Goal: Task Accomplishment & Management: Manage account settings

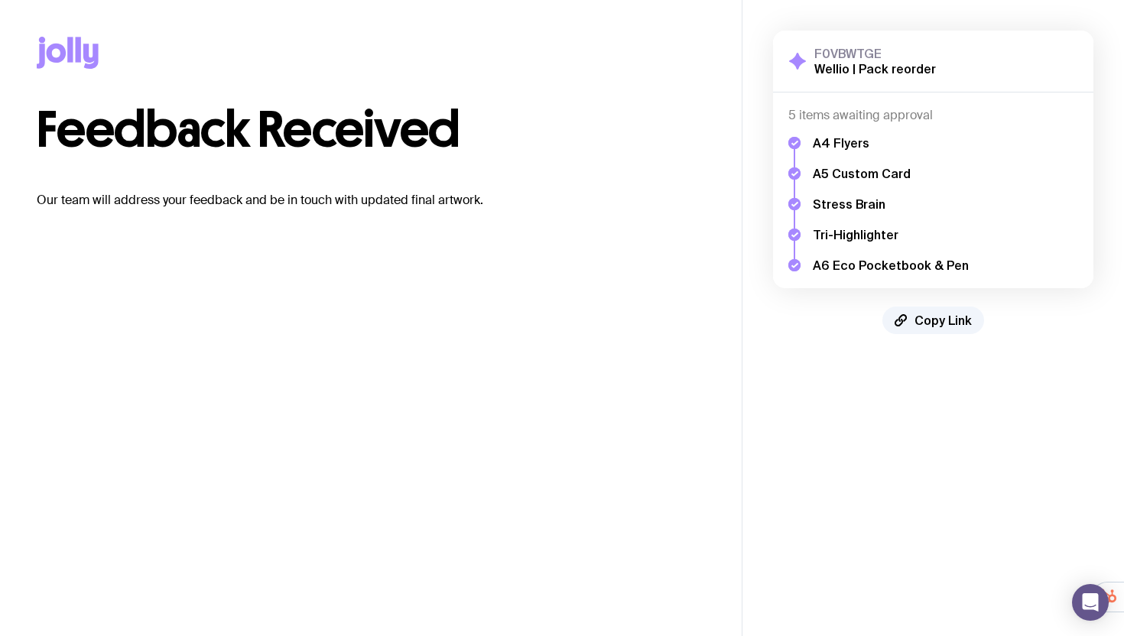
click at [848, 142] on h5 "A4 Flyers" at bounding box center [891, 142] width 156 height 15
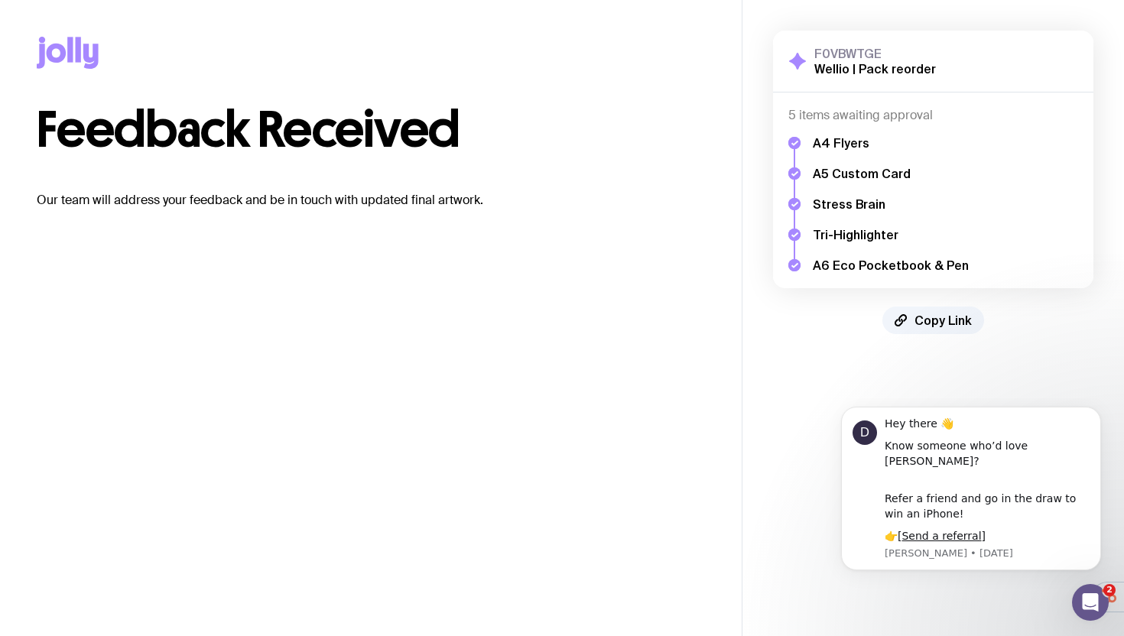
click at [852, 182] on ul "A4 Flyers A5 Custom Card Stress Brain Tri-Highlighter A6 Eco Pocketbook & Pen" at bounding box center [891, 204] width 156 height 138
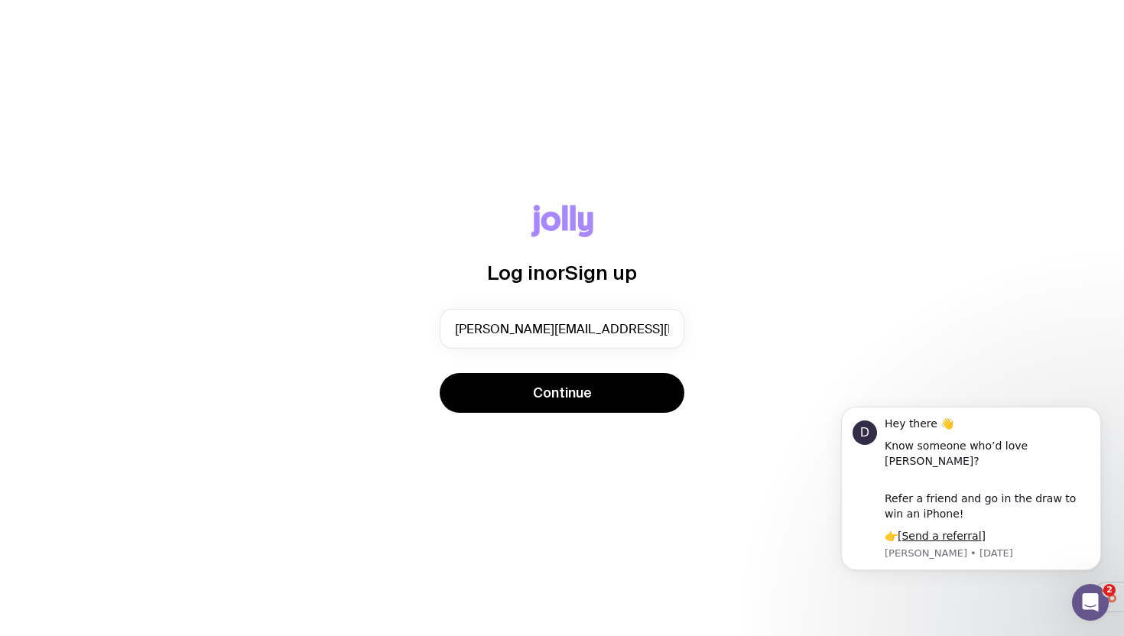
type input "[PERSON_NAME][EMAIL_ADDRESS][DOMAIN_NAME]"
click at [440, 373] on button "Continue" at bounding box center [562, 393] width 245 height 40
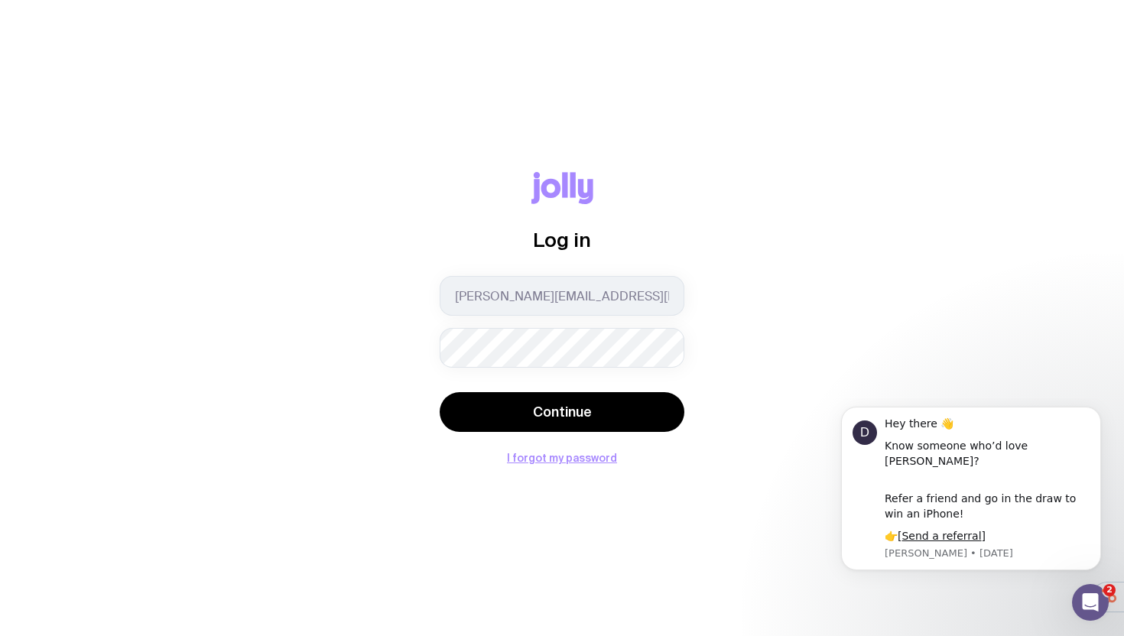
click at [0, 636] on com-1password-button at bounding box center [0, 636] width 0 height 0
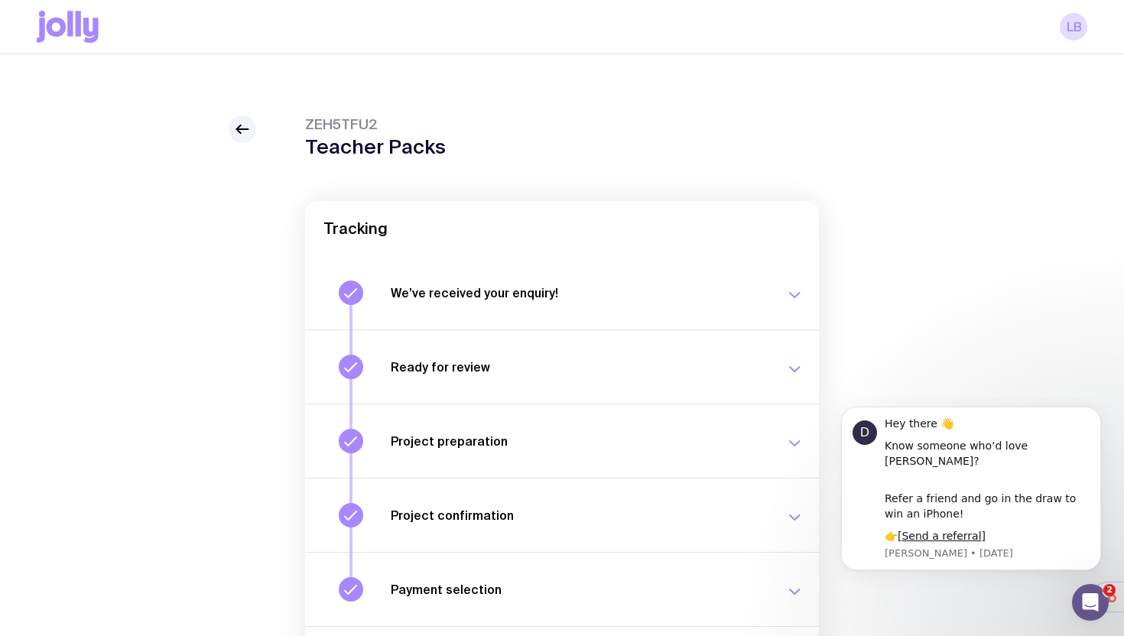
scroll to position [159, 0]
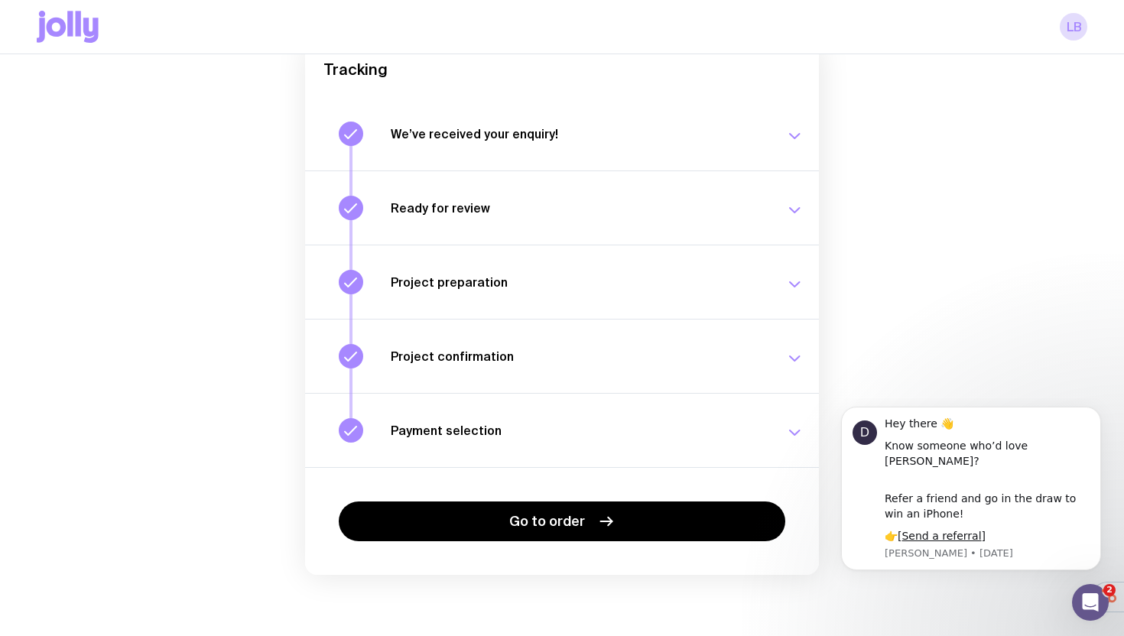
click at [514, 216] on div "Ready for review Check your email to review your proposal and merch concepts. […" at bounding box center [597, 208] width 413 height 24
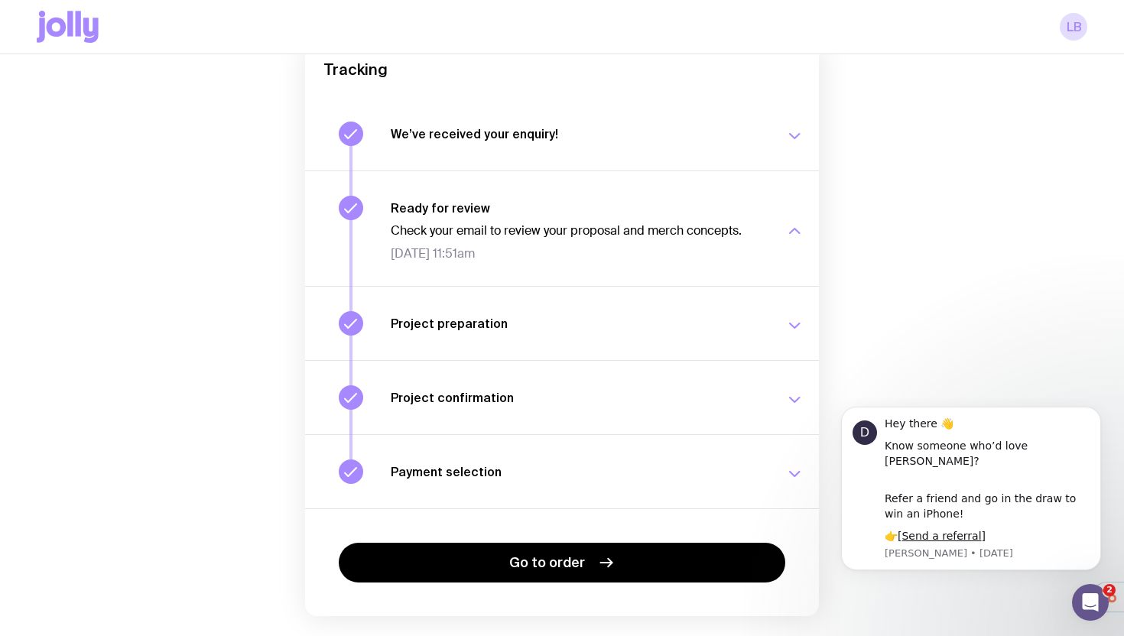
click at [528, 320] on h3 "Project preparation" at bounding box center [579, 323] width 376 height 15
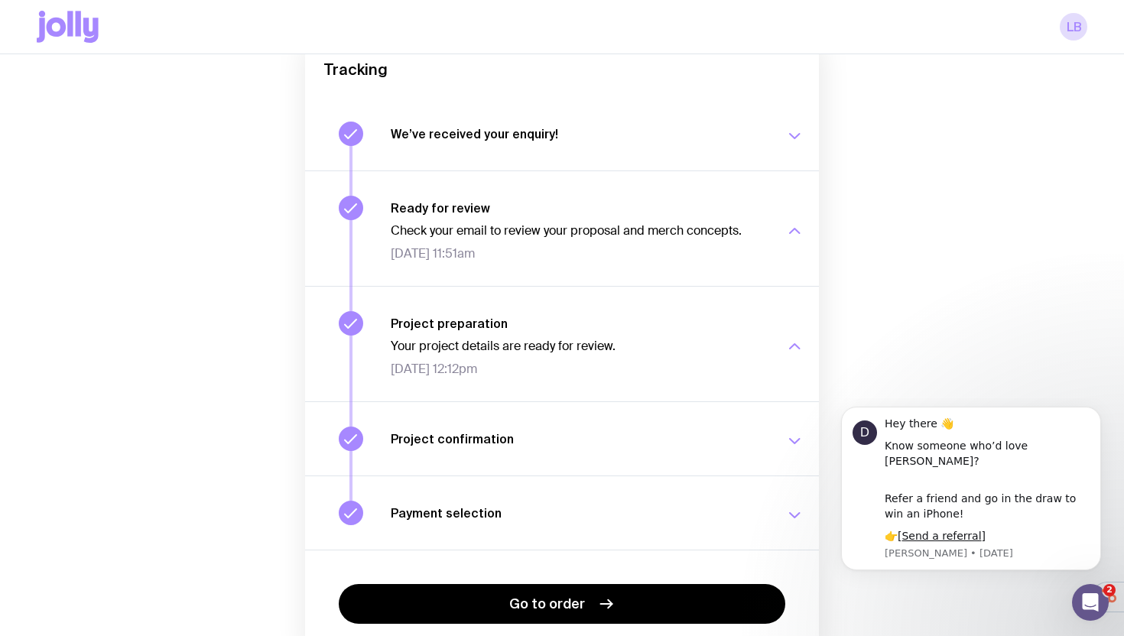
click at [529, 171] on button "We’ve received your enquiry! Our team is on it and preparing your proposal now.…" at bounding box center [562, 228] width 514 height 115
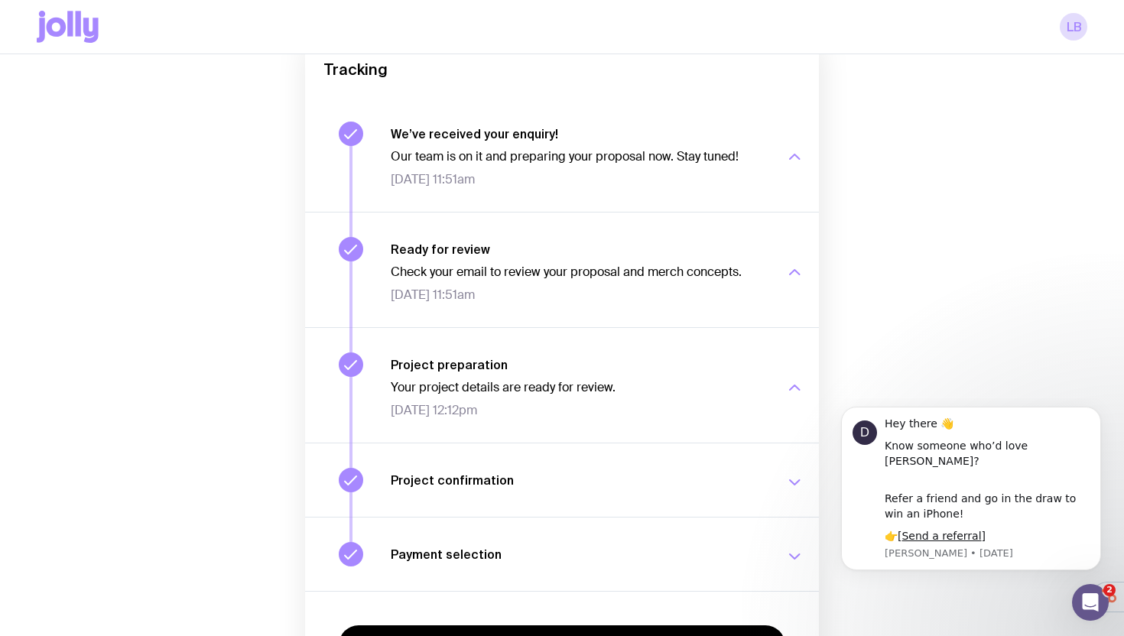
click at [63, 27] on icon at bounding box center [57, 27] width 20 height 19
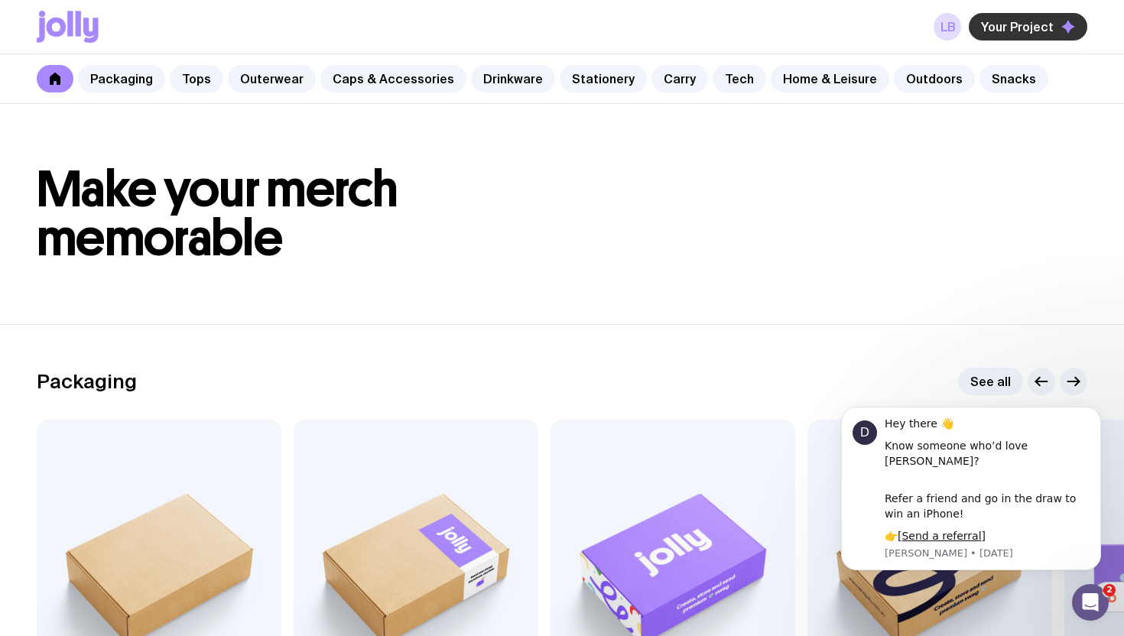
click at [1004, 32] on span "Your Project" at bounding box center [1017, 26] width 73 height 15
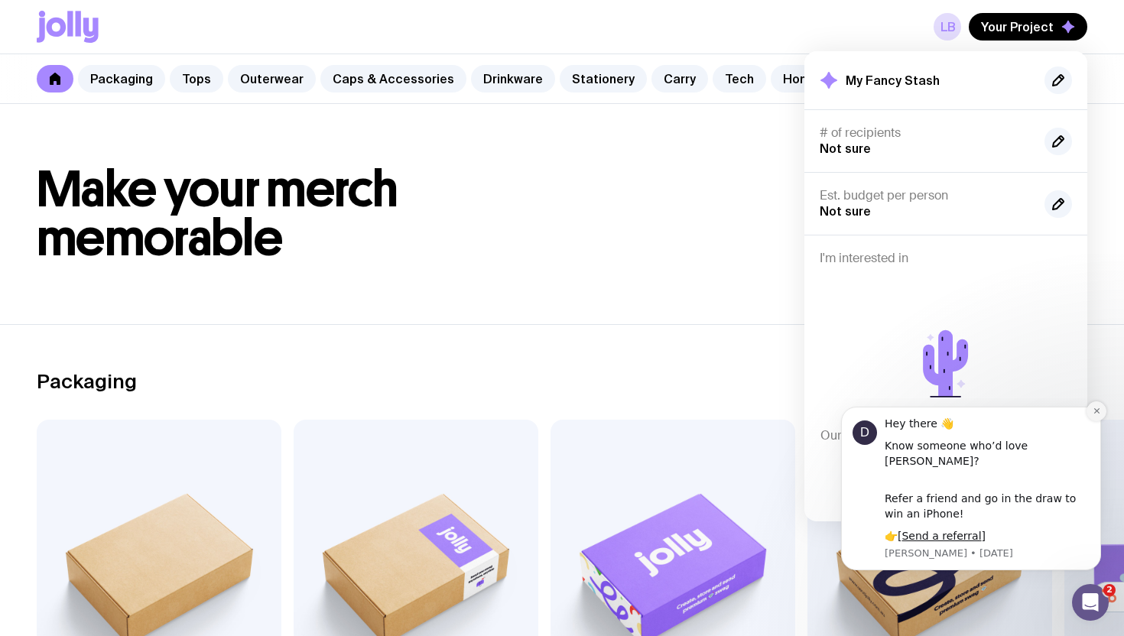
click at [1096, 415] on icon "Dismiss notification" at bounding box center [1097, 411] width 8 height 8
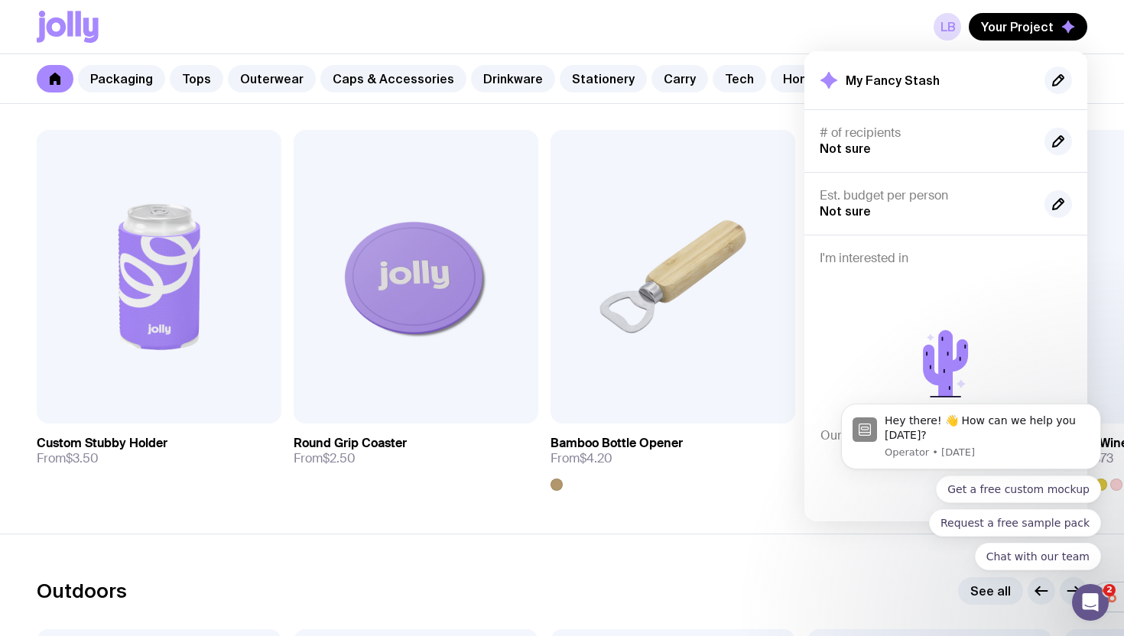
scroll to position [4371, 0]
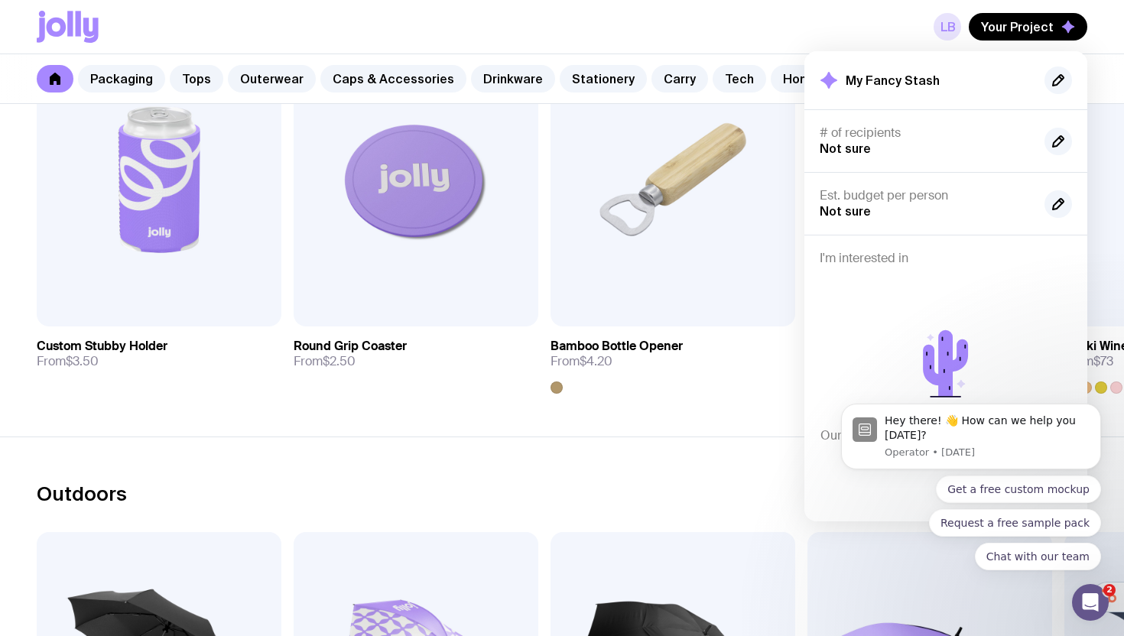
click at [956, 25] on link "LB" at bounding box center [948, 27] width 28 height 28
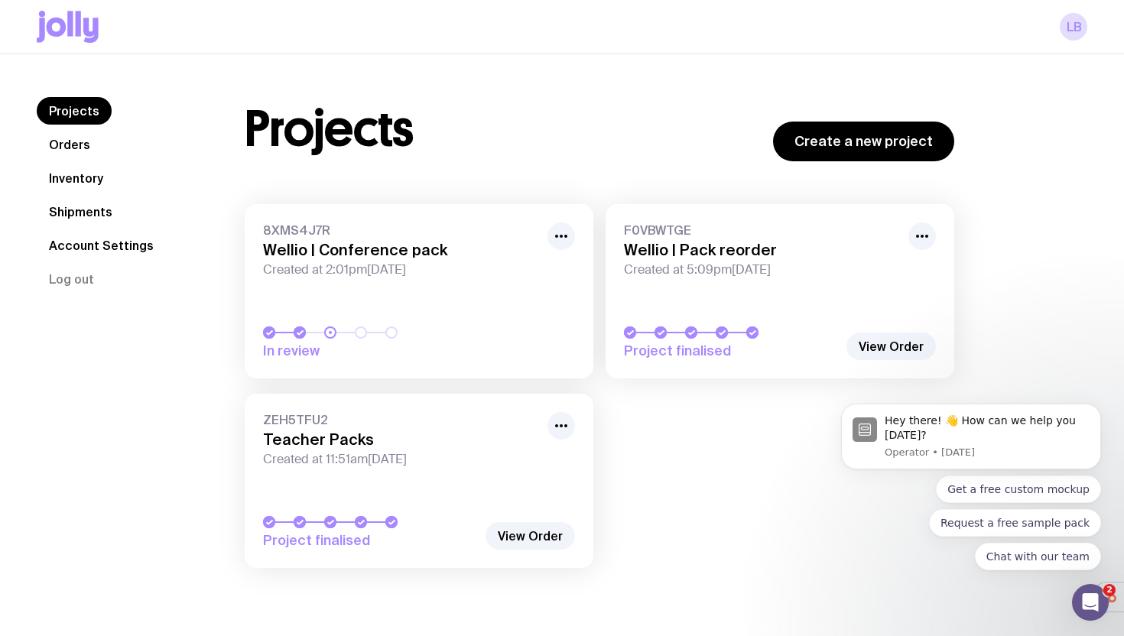
click at [876, 346] on body "Hey there! 👋 How can we help you today? Operator • 4w ago Get a free custom moc…" at bounding box center [972, 440] width 294 height 297
click at [859, 350] on body "Hey there! 👋 How can we help you today? Operator • 4w ago Get a free custom moc…" at bounding box center [972, 440] width 294 height 297
click at [708, 345] on span "Project finalised" at bounding box center [731, 351] width 214 height 18
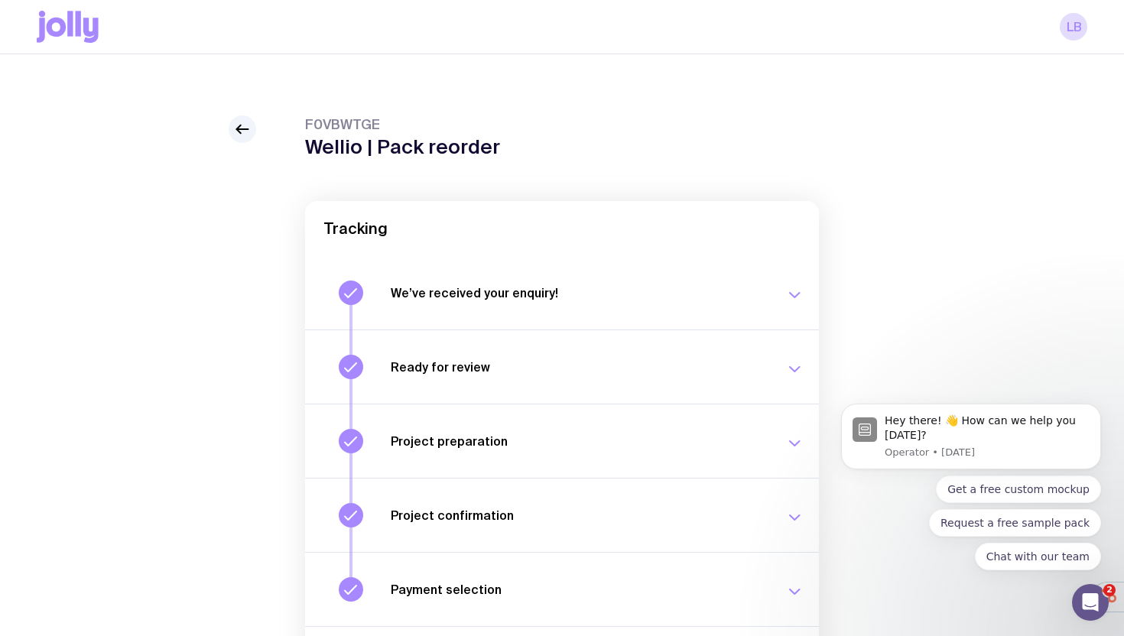
click at [686, 299] on h3 "We’ve received your enquiry!" at bounding box center [579, 292] width 376 height 15
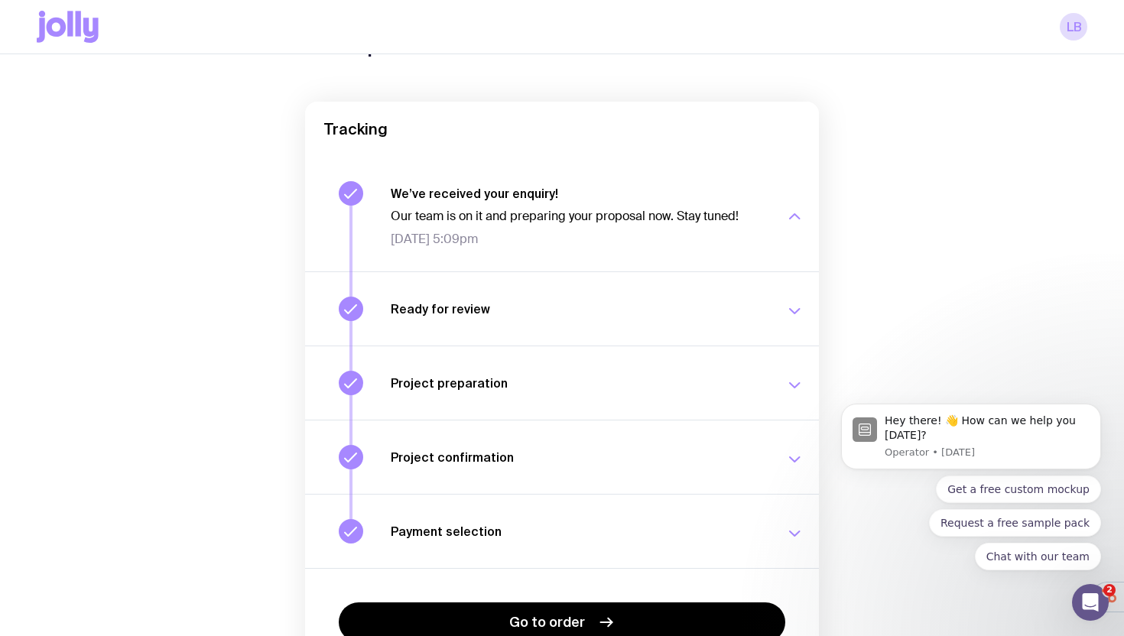
click at [661, 314] on h3 "Ready for review" at bounding box center [579, 308] width 376 height 15
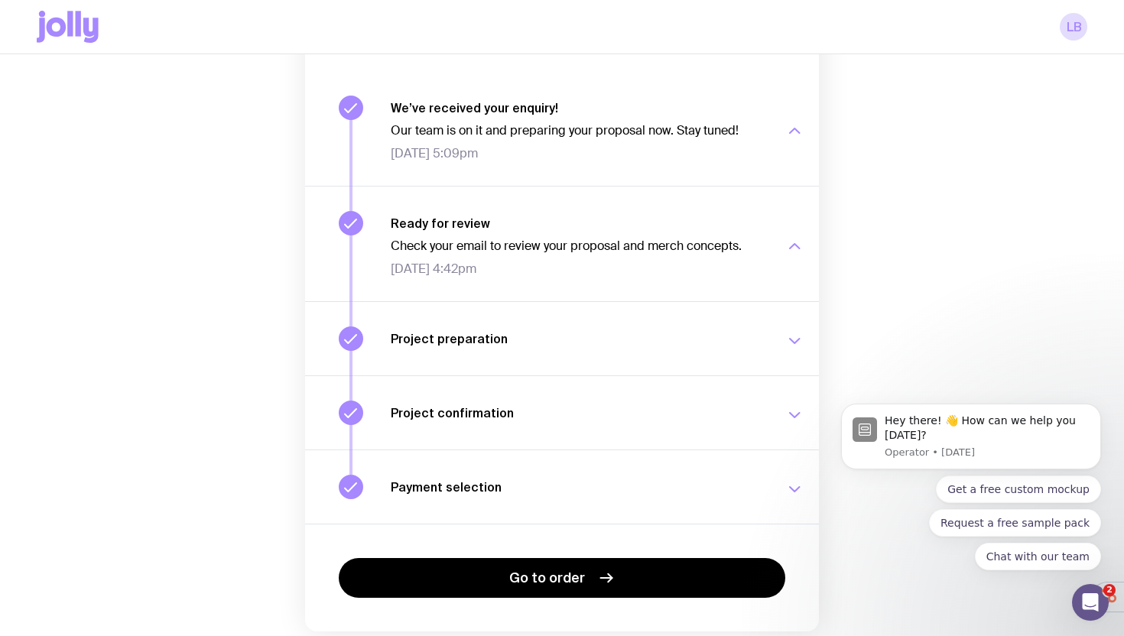
scroll to position [242, 0]
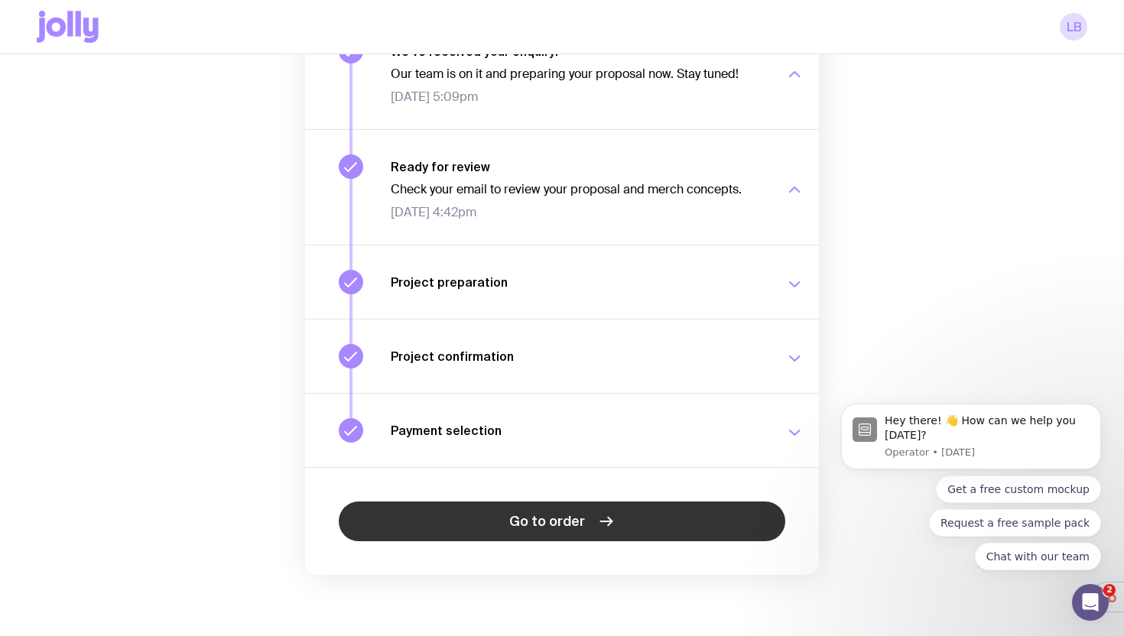
click at [636, 537] on link "Go to order" at bounding box center [562, 522] width 447 height 40
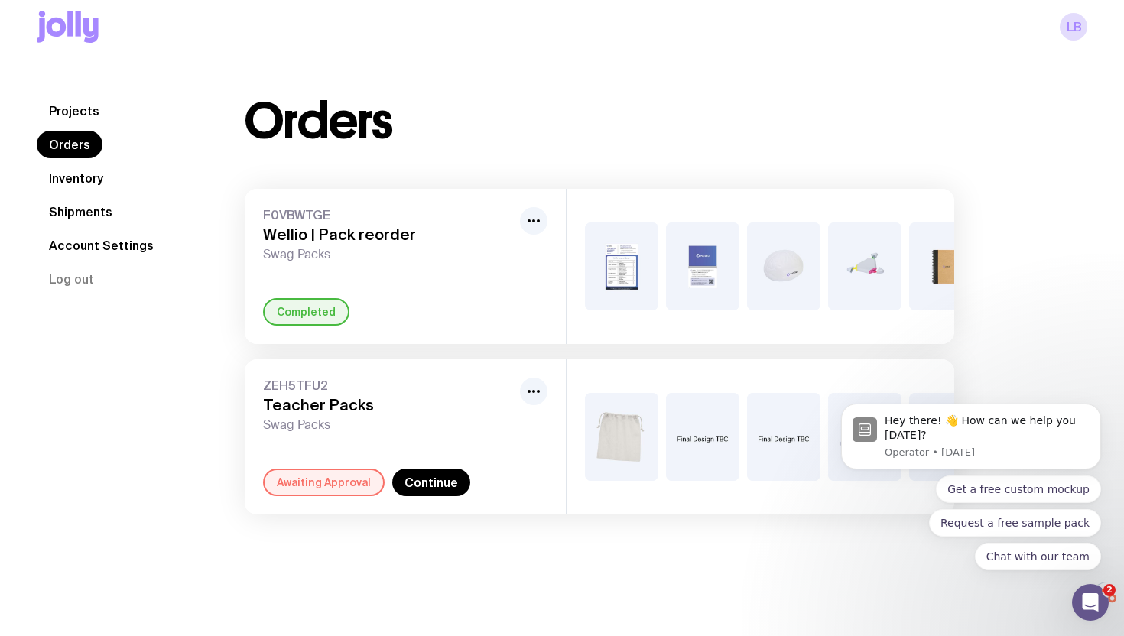
click at [617, 271] on img at bounding box center [621, 267] width 73 height 88
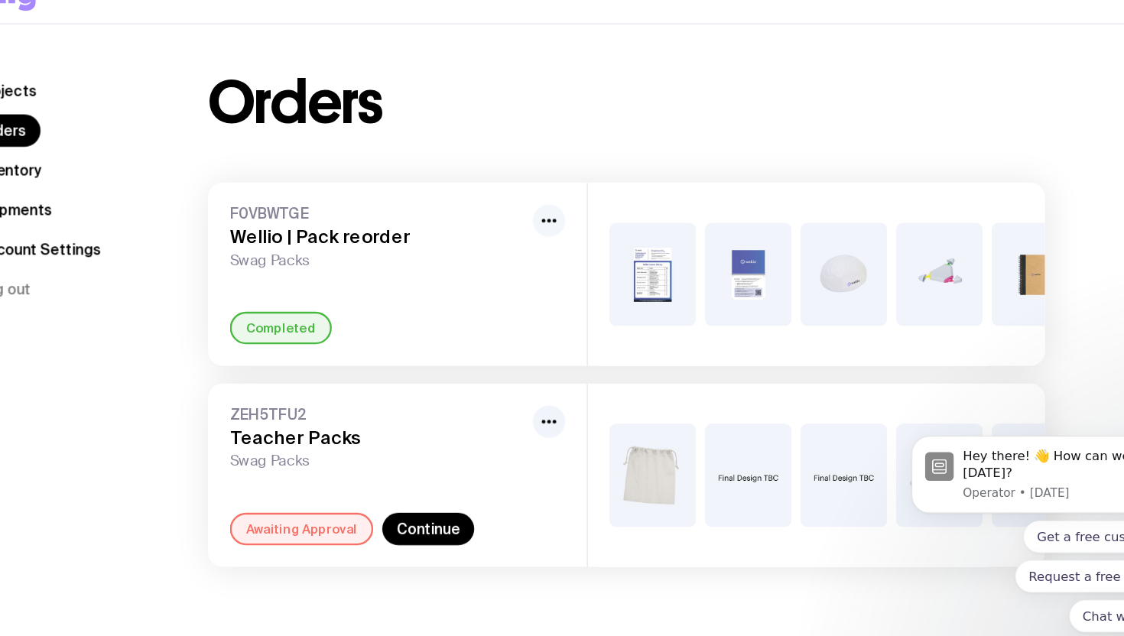
click at [528, 216] on icon "button" at bounding box center [534, 221] width 18 height 18
click at [570, 175] on div "Orders F0VBWTGE Wellio | Pack reorder Swag Packs Rename Completed +3 ZEH5TFU2 T…" at bounding box center [599, 306] width 783 height 418
click at [623, 265] on img at bounding box center [621, 267] width 73 height 88
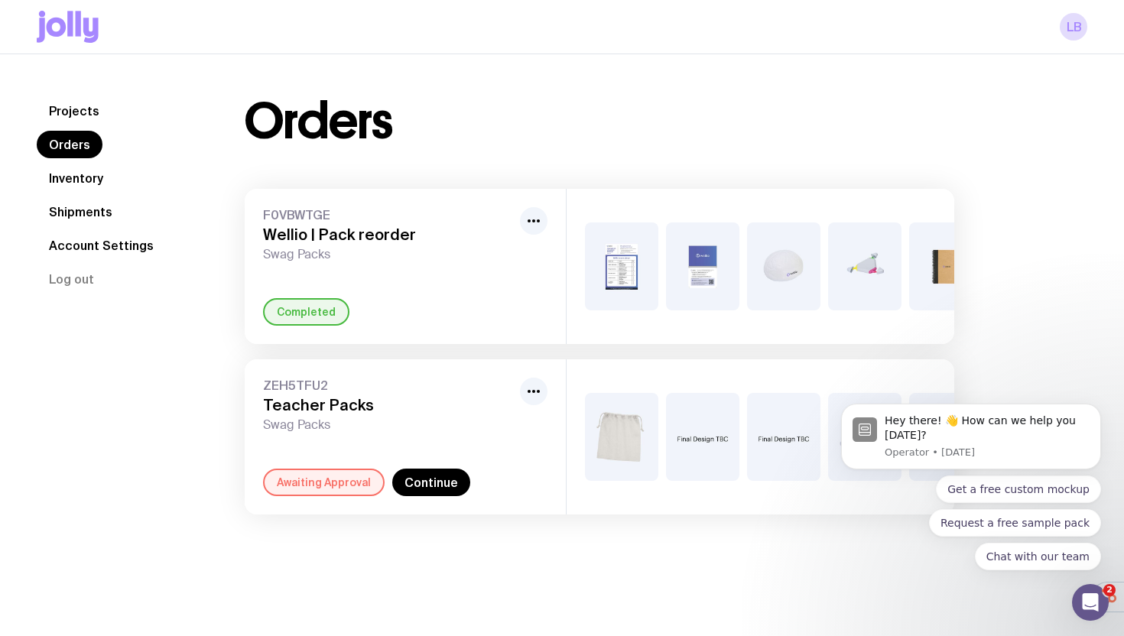
click at [625, 280] on img at bounding box center [621, 267] width 73 height 88
click at [98, 176] on link "Inventory" at bounding box center [76, 178] width 79 height 28
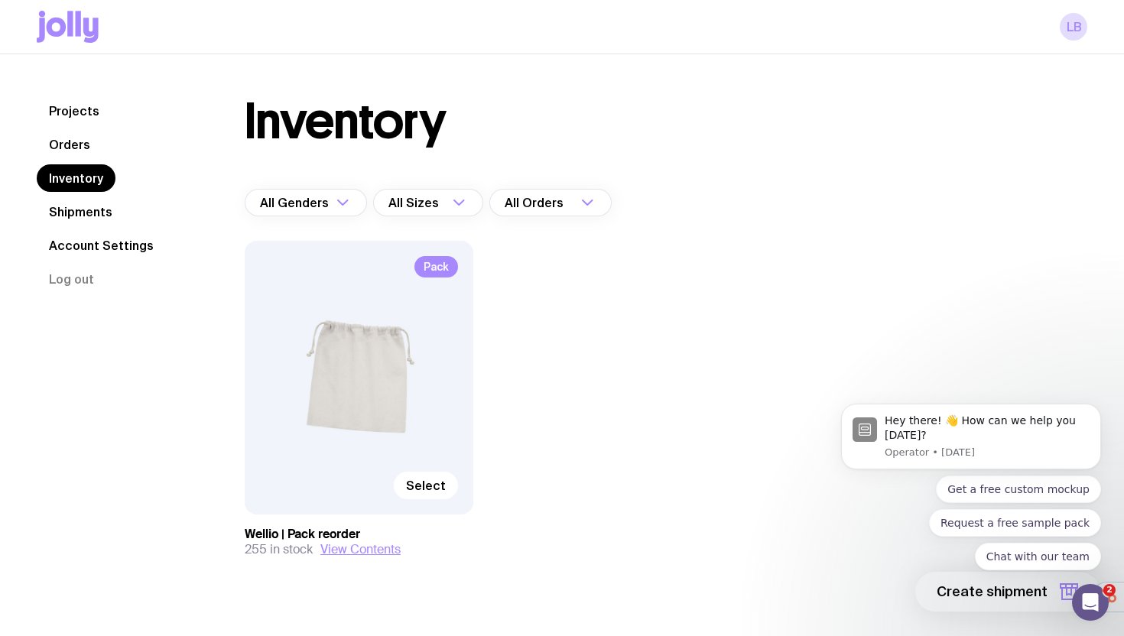
click at [83, 146] on link "Orders" at bounding box center [70, 145] width 66 height 28
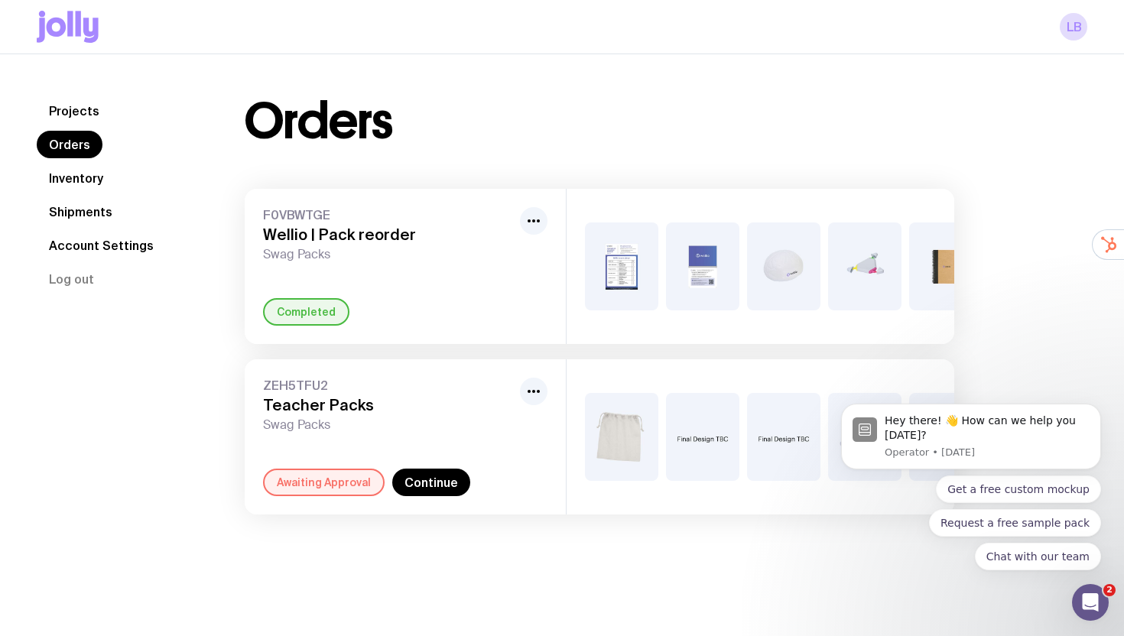
click at [82, 177] on link "Inventory" at bounding box center [76, 178] width 79 height 28
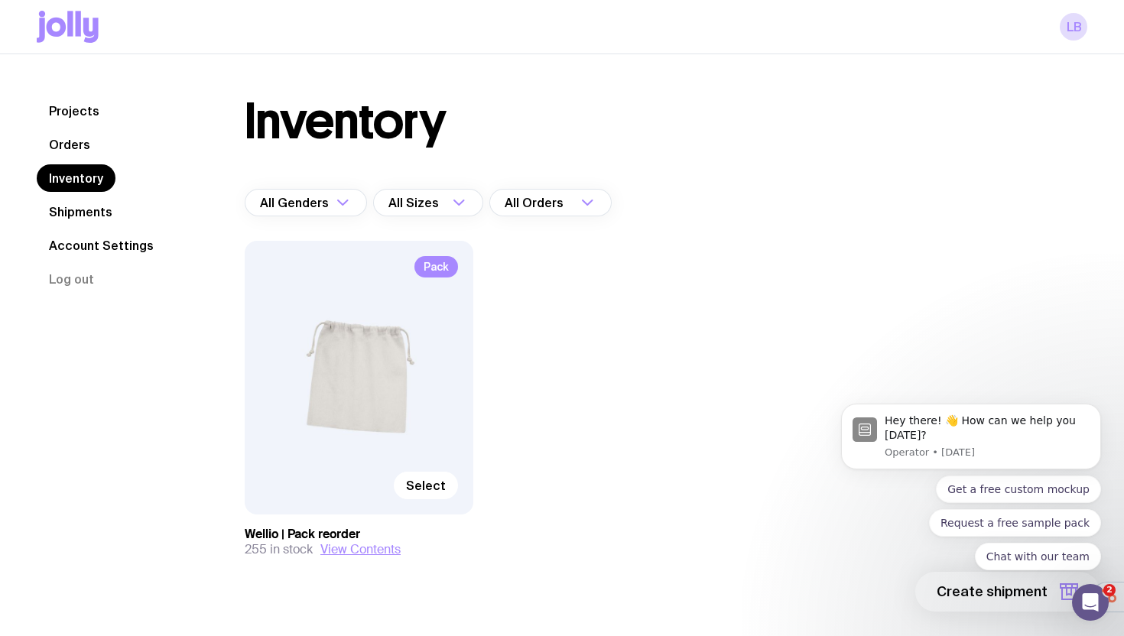
click at [80, 154] on link "Orders" at bounding box center [70, 145] width 66 height 28
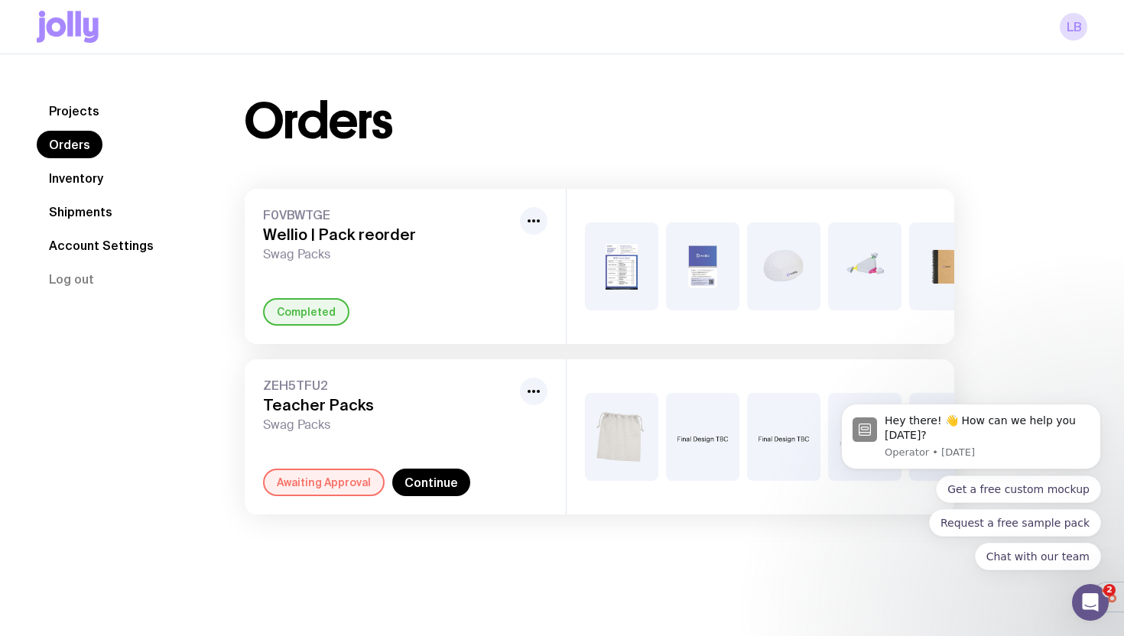
click at [637, 289] on img at bounding box center [621, 267] width 73 height 88
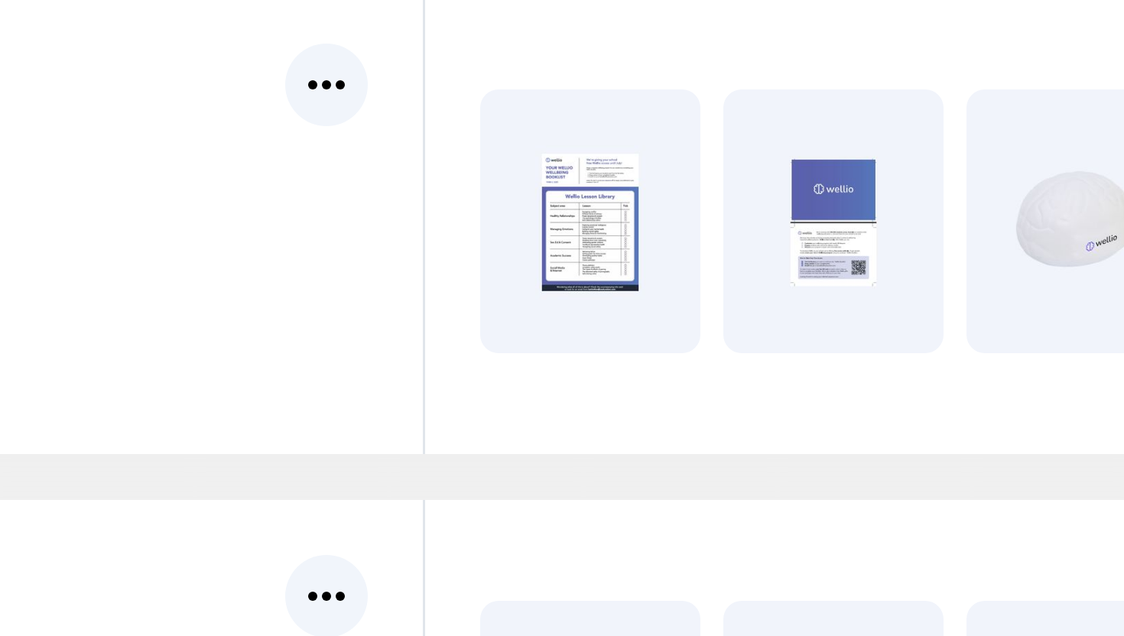
scroll to position [0, 25]
